Goal: Information Seeking & Learning: Learn about a topic

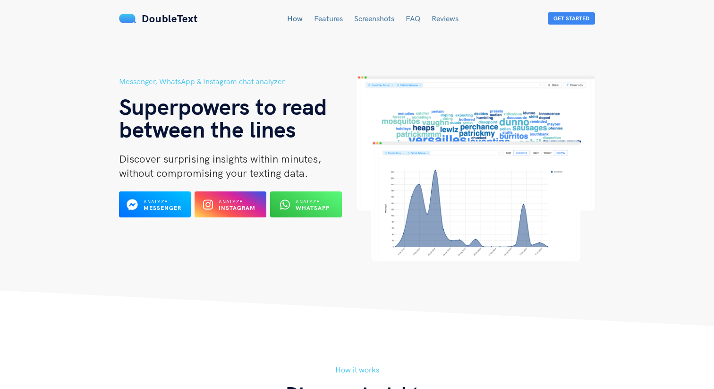
scroll to position [4, 0]
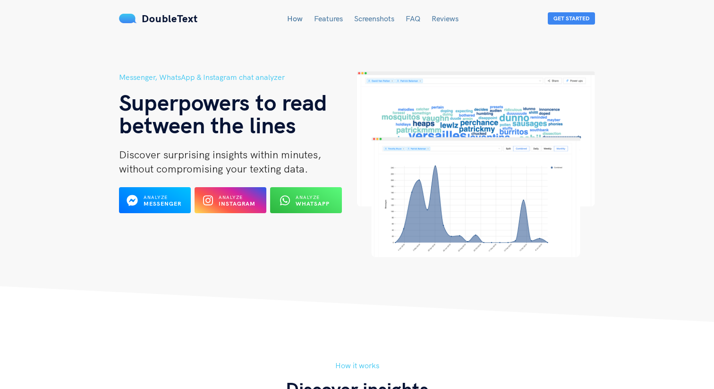
click at [326, 18] on link "Features" at bounding box center [328, 18] width 29 height 9
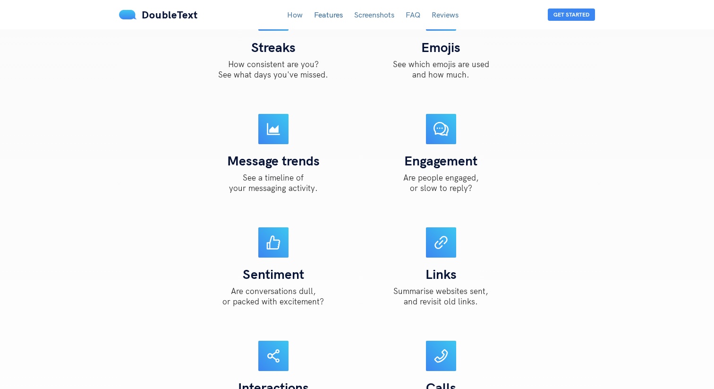
scroll to position [1095, 0]
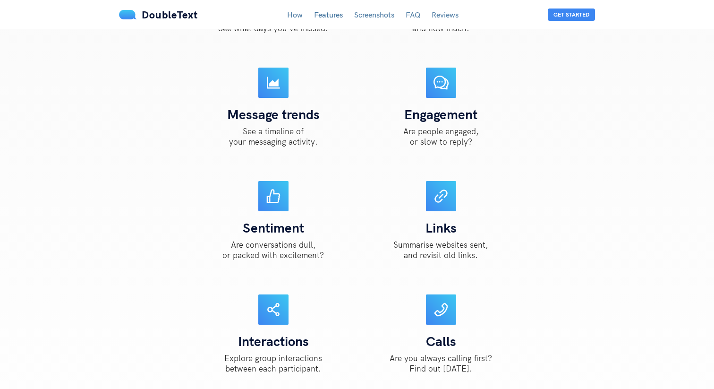
click at [372, 16] on link "Screenshots" at bounding box center [374, 14] width 40 height 9
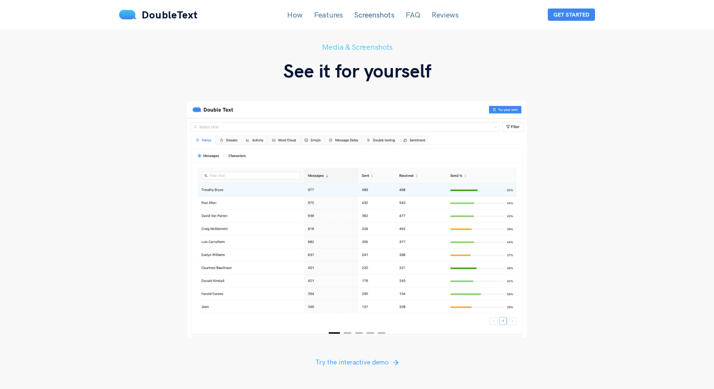
scroll to position [1682, 0]
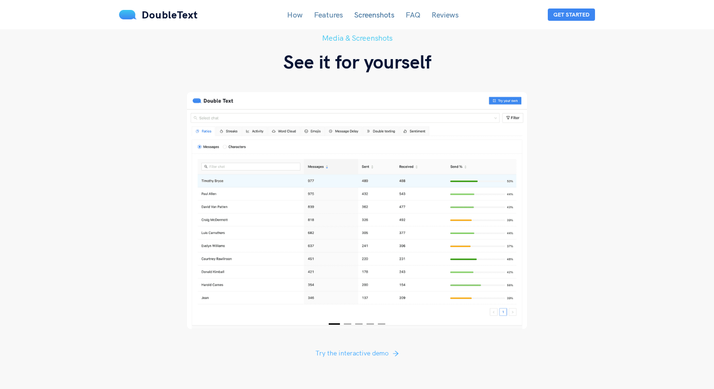
click at [360, 348] on span "Try the interactive demo" at bounding box center [351, 353] width 73 height 10
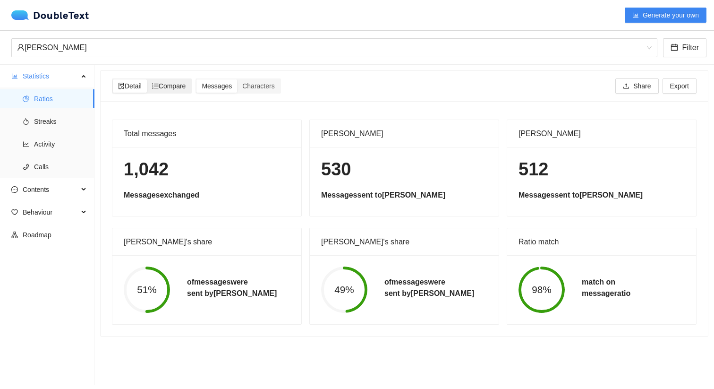
click at [187, 91] on div "Compare" at bounding box center [169, 85] width 44 height 13
click at [147, 79] on input "Compare" at bounding box center [147, 79] width 0 height 0
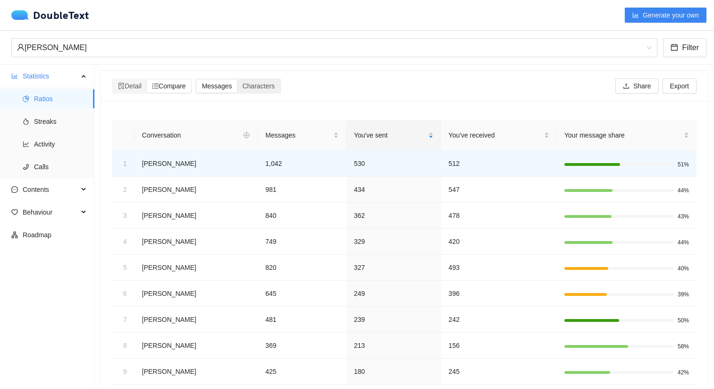
click at [210, 90] on div "Messages" at bounding box center [216, 85] width 41 height 13
click at [196, 79] on input "Messages" at bounding box center [196, 79] width 0 height 0
click at [261, 89] on span "Characters" at bounding box center [258, 86] width 32 height 8
click at [237, 79] on input "Characters" at bounding box center [237, 79] width 0 height 0
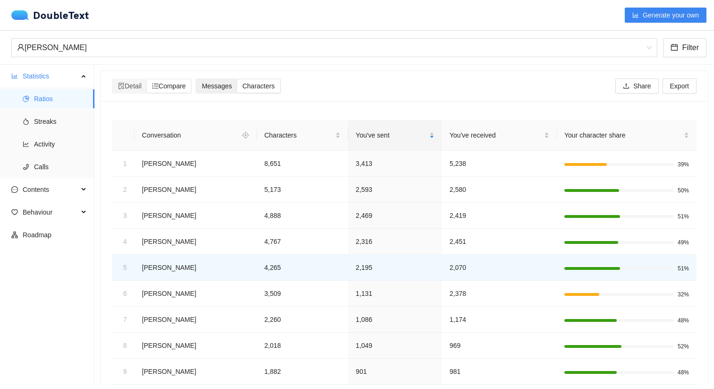
click at [225, 85] on span "Messages" at bounding box center [217, 86] width 30 height 8
click at [196, 79] on input "Messages" at bounding box center [196, 79] width 0 height 0
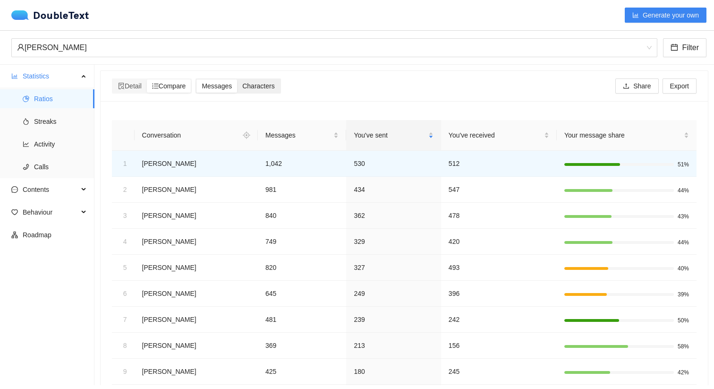
click at [262, 85] on span "Characters" at bounding box center [258, 86] width 32 height 8
click at [237, 79] on input "Characters" at bounding box center [237, 79] width 0 height 0
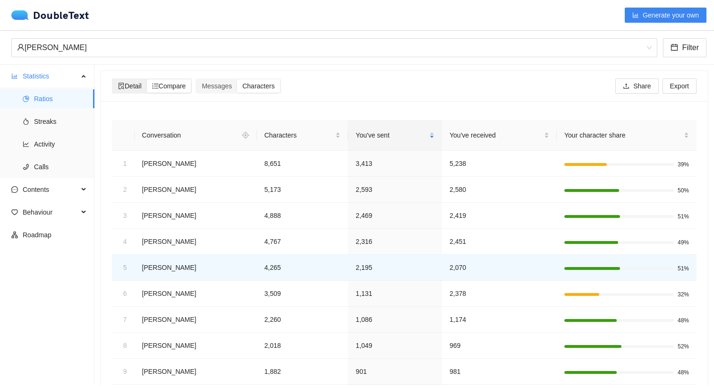
click at [136, 86] on span "Detail" at bounding box center [130, 86] width 24 height 8
click at [113, 79] on input "Detail" at bounding box center [113, 79] width 0 height 0
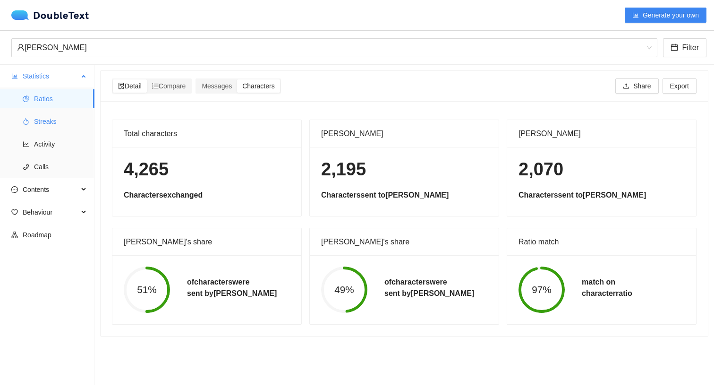
click at [53, 119] on span "Streaks" at bounding box center [60, 121] width 53 height 19
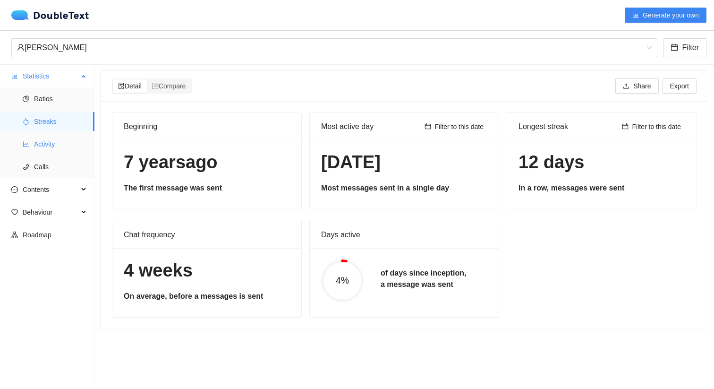
click at [51, 144] on span "Activity" at bounding box center [60, 144] width 53 height 19
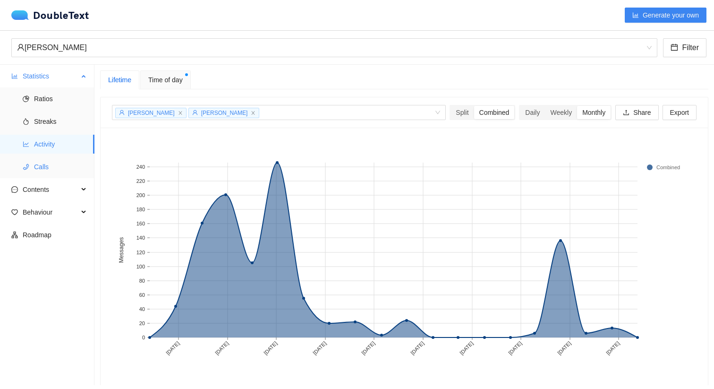
click at [52, 163] on span "Calls" at bounding box center [60, 166] width 53 height 19
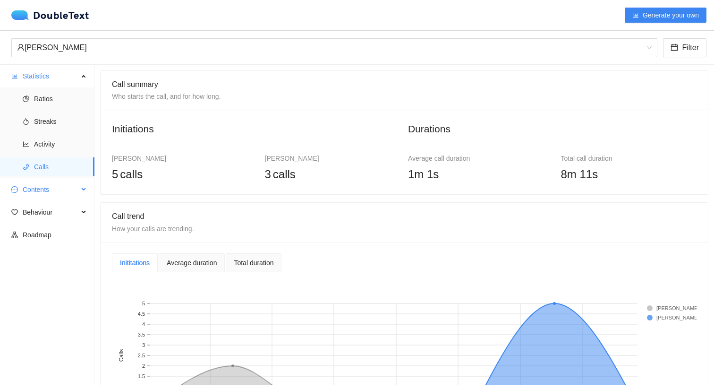
click at [57, 189] on span "Contents" at bounding box center [51, 189] width 56 height 19
click at [58, 209] on span "Word Cloud" at bounding box center [60, 212] width 53 height 19
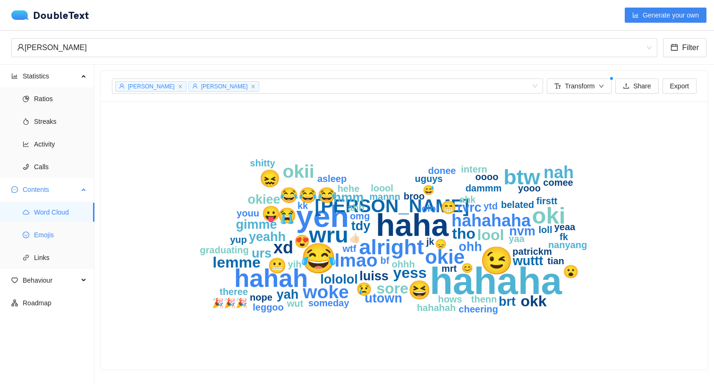
click at [46, 237] on span "Emojis" at bounding box center [60, 234] width 53 height 19
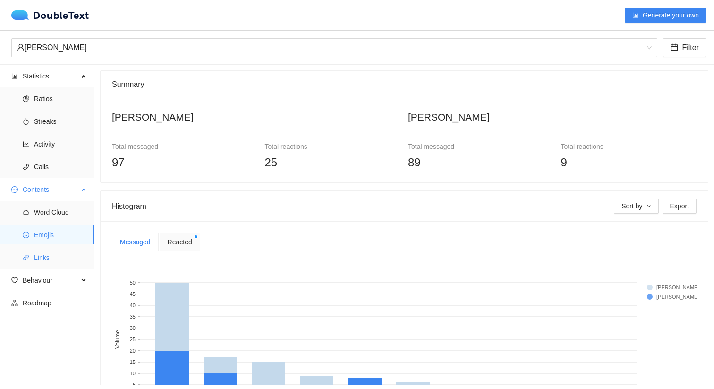
click at [48, 260] on span "Links" at bounding box center [60, 257] width 53 height 19
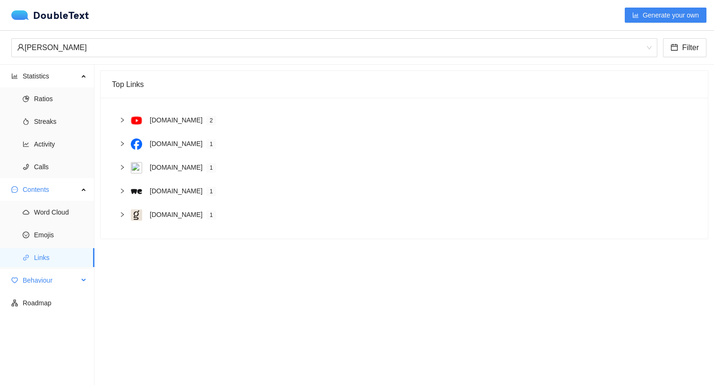
click at [51, 279] on span "Behaviour" at bounding box center [51, 280] width 56 height 19
click at [53, 299] on span "Engagement" at bounding box center [60, 302] width 53 height 19
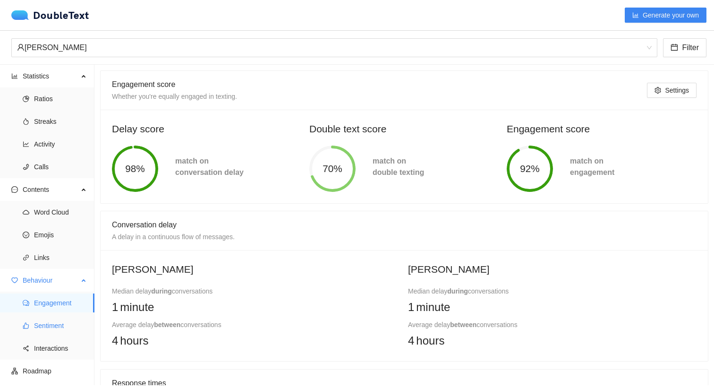
click at [55, 328] on span "Sentiment" at bounding box center [60, 325] width 53 height 19
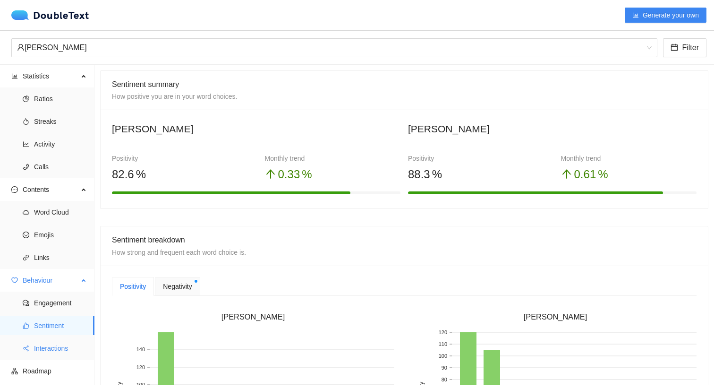
click at [58, 345] on span "Interactions" at bounding box center [60, 348] width 53 height 19
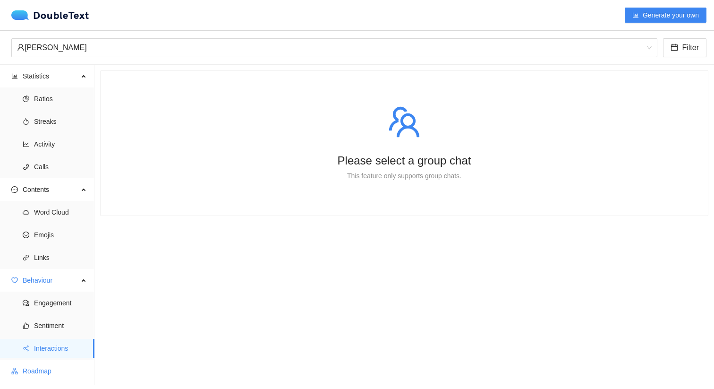
click at [48, 366] on span "Roadmap" at bounding box center [55, 370] width 64 height 19
